Goal: Find specific page/section: Find specific page/section

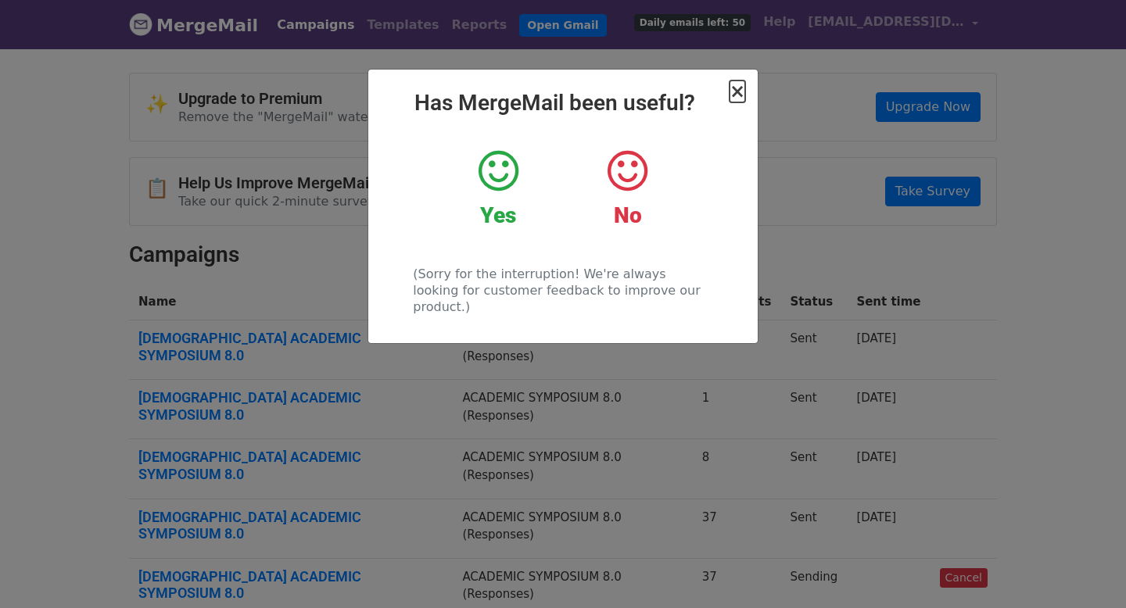
click at [739, 90] on span "×" at bounding box center [737, 92] width 16 height 22
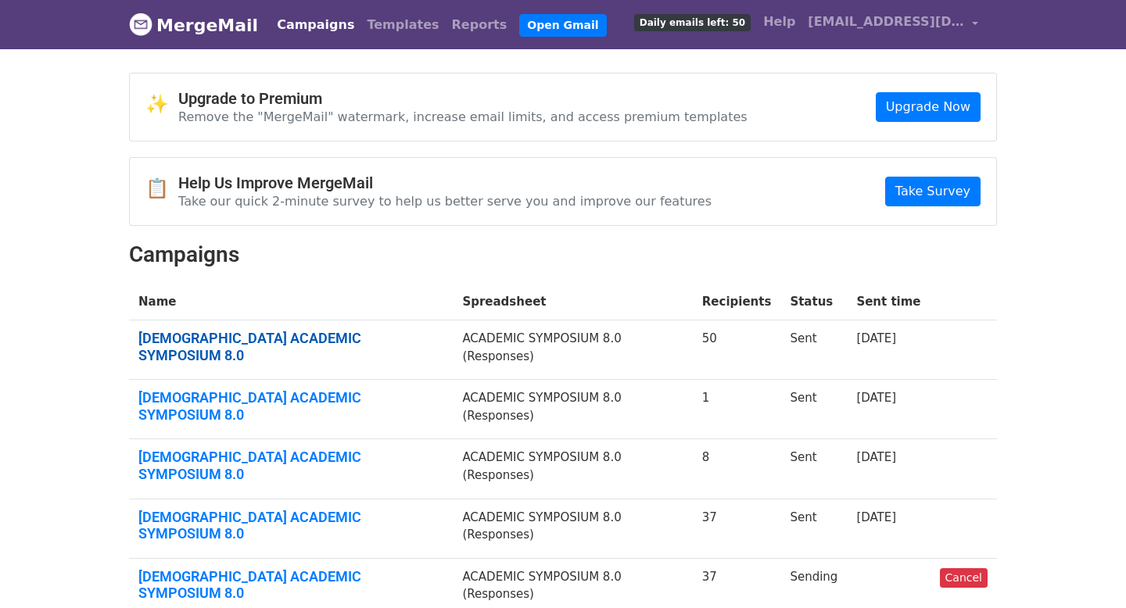
click at [275, 331] on link "NUNSA ACADEMIC SYMPOSIUM 8.0" at bounding box center [290, 347] width 305 height 34
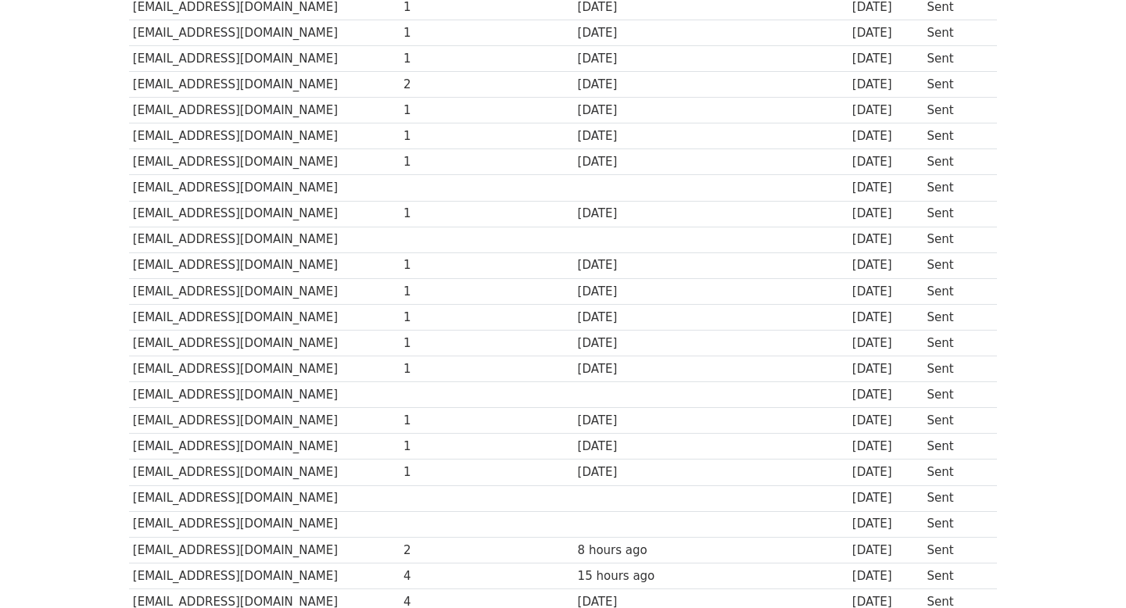
scroll to position [423, 0]
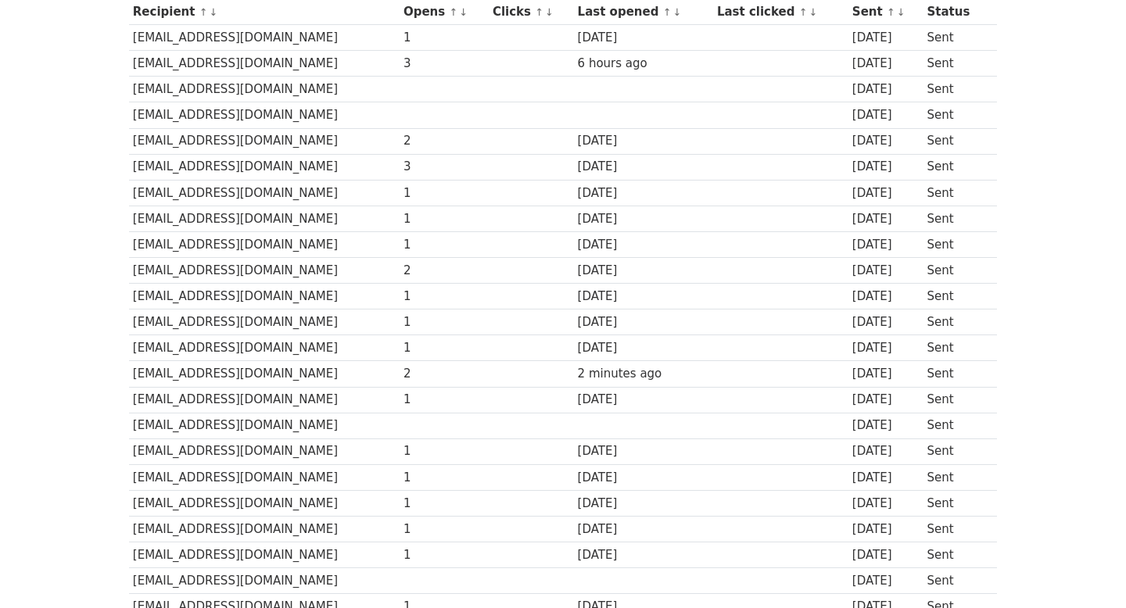
scroll to position [233, 0]
